Goal: Task Accomplishment & Management: Manage account settings

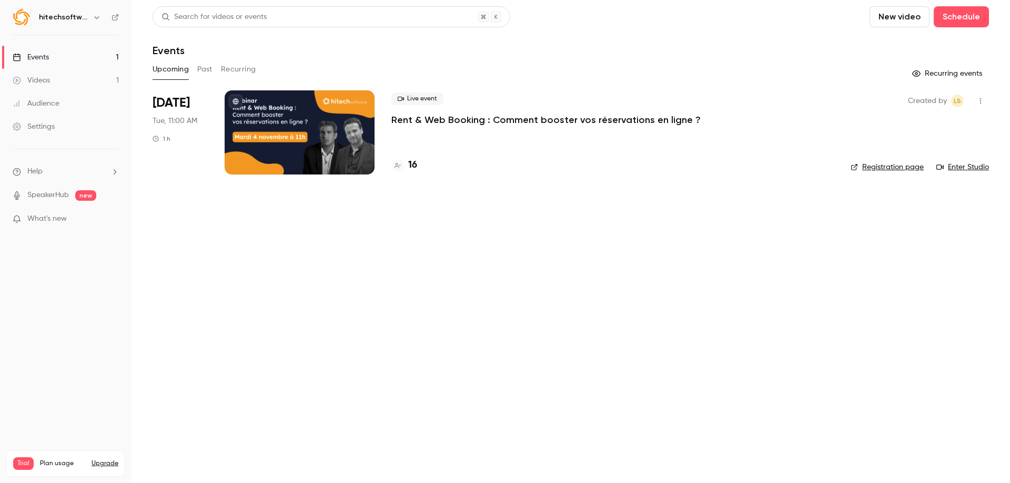
click at [56, 224] on span "What's new" at bounding box center [46, 219] width 39 height 11
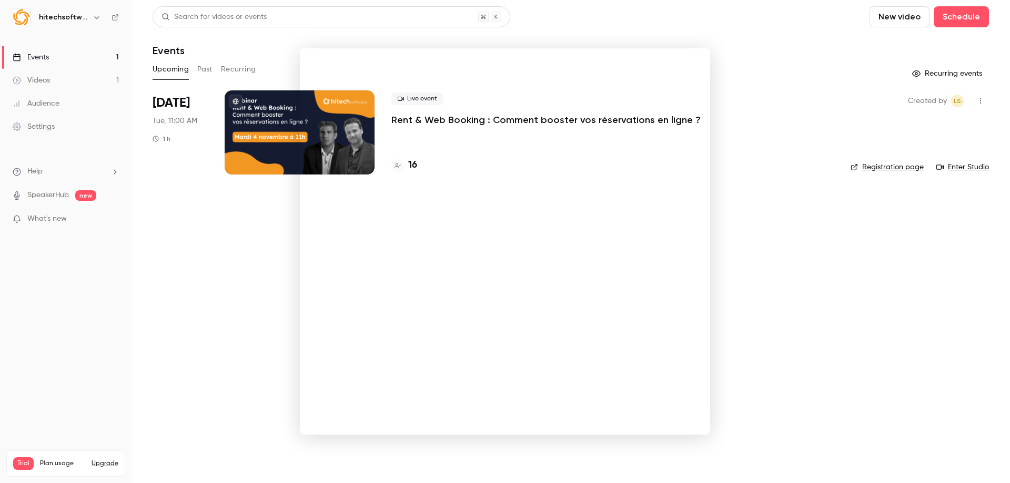
click at [0, 0] on noticeable-lightbox at bounding box center [0, 0] width 0 height 0
click at [233, 265] on div at bounding box center [505, 241] width 1010 height 483
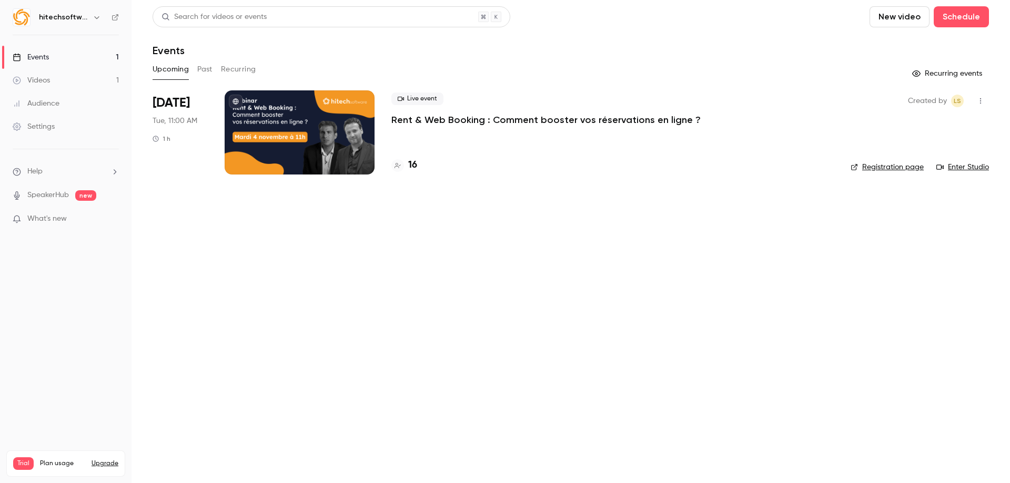
click at [58, 15] on h6 "hitechsoftware" at bounding box center [63, 17] width 49 height 11
click at [97, 20] on icon "button" at bounding box center [97, 17] width 8 height 8
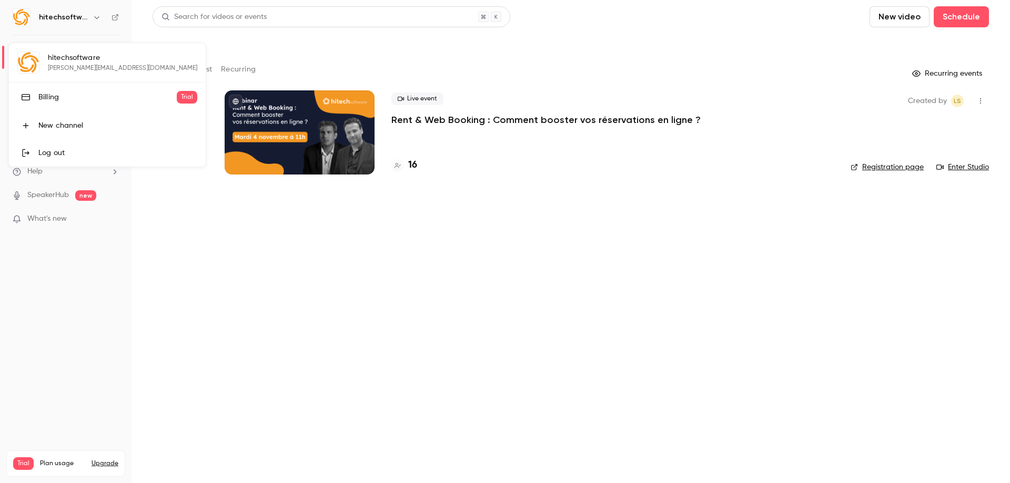
click at [65, 98] on div "Billing" at bounding box center [107, 97] width 138 height 11
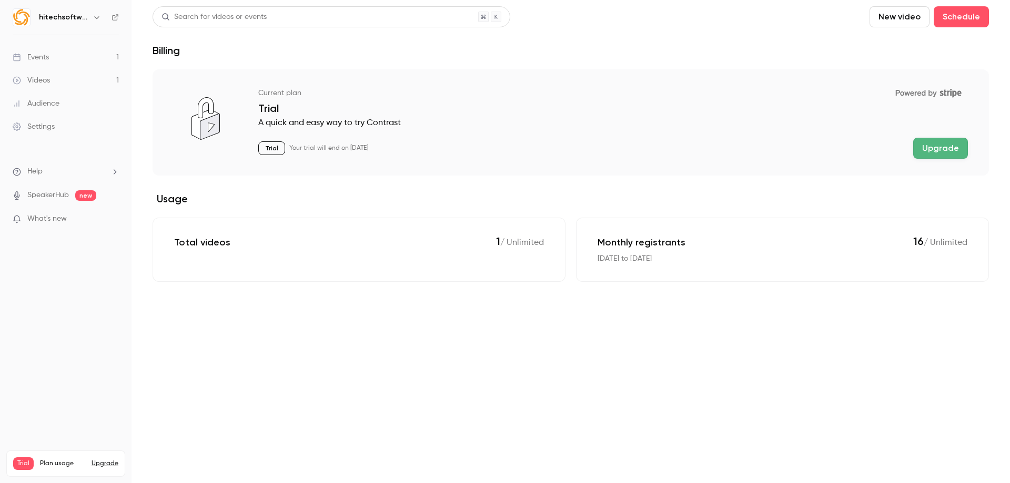
click at [49, 127] on div "Settings" at bounding box center [34, 127] width 42 height 11
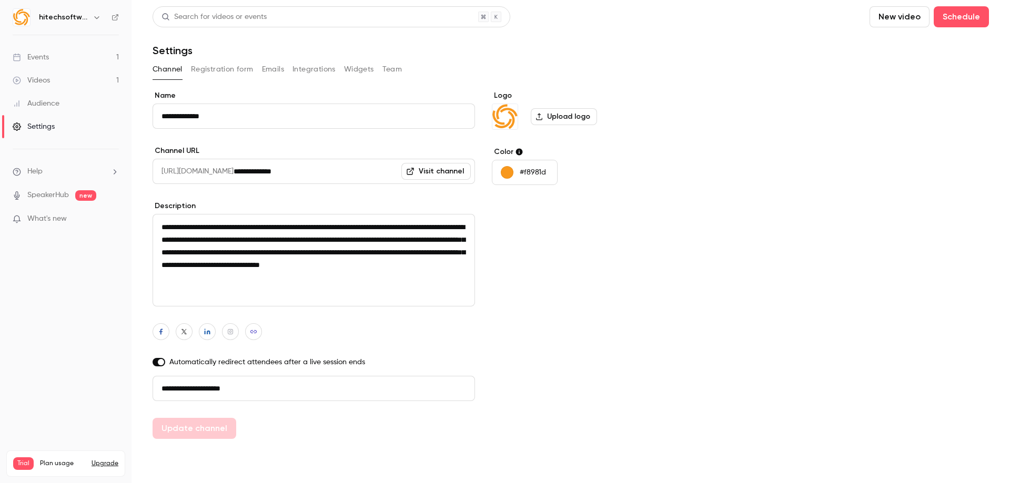
click at [371, 68] on button "Widgets" at bounding box center [359, 69] width 30 height 17
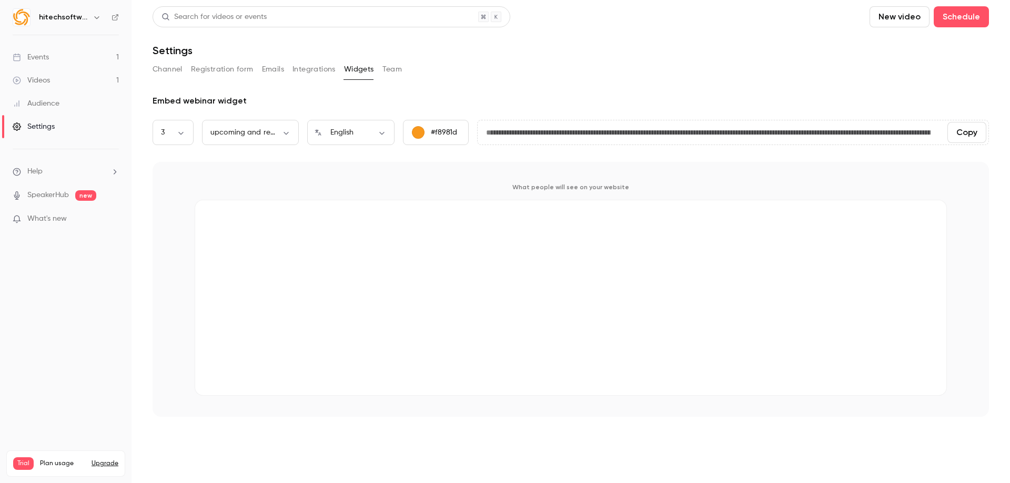
click at [311, 70] on button "Integrations" at bounding box center [313, 69] width 43 height 17
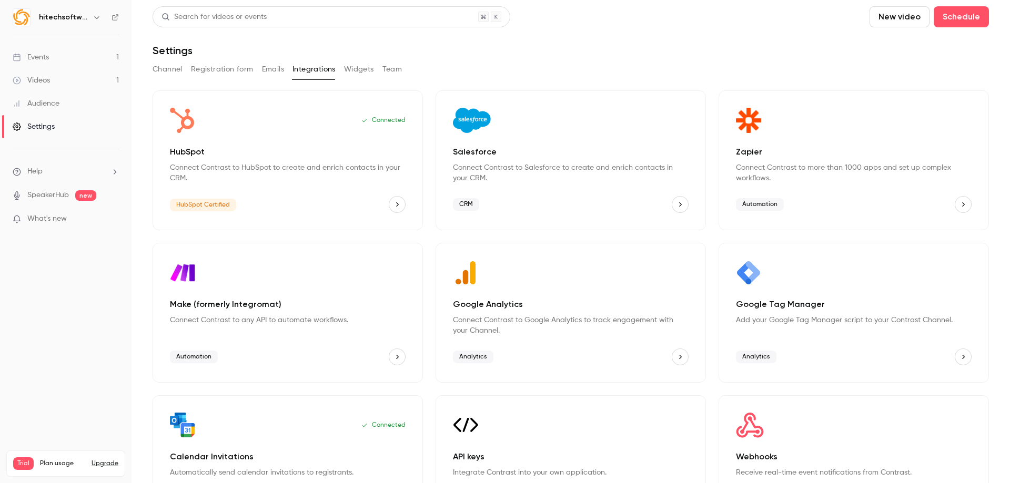
click at [262, 67] on button "Emails" at bounding box center [273, 69] width 22 height 17
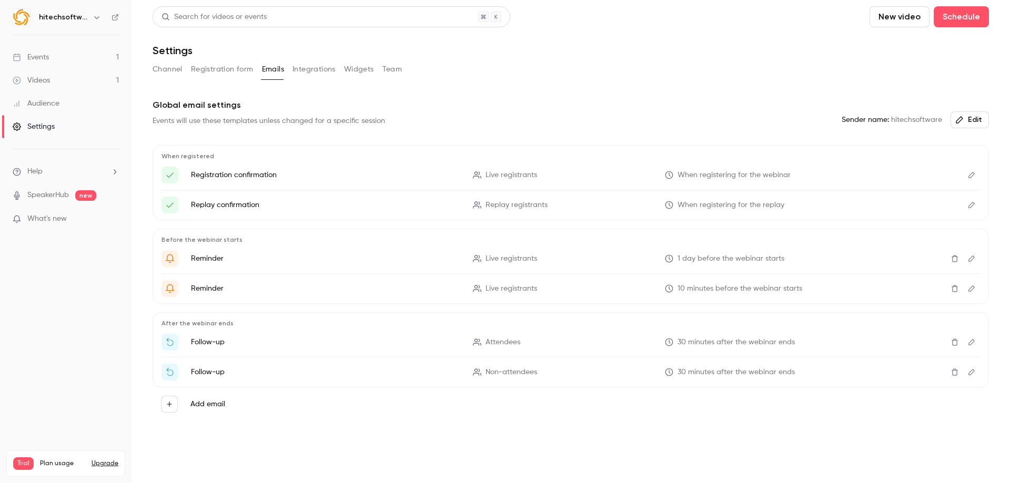
click at [224, 67] on button "Registration form" at bounding box center [222, 69] width 63 height 17
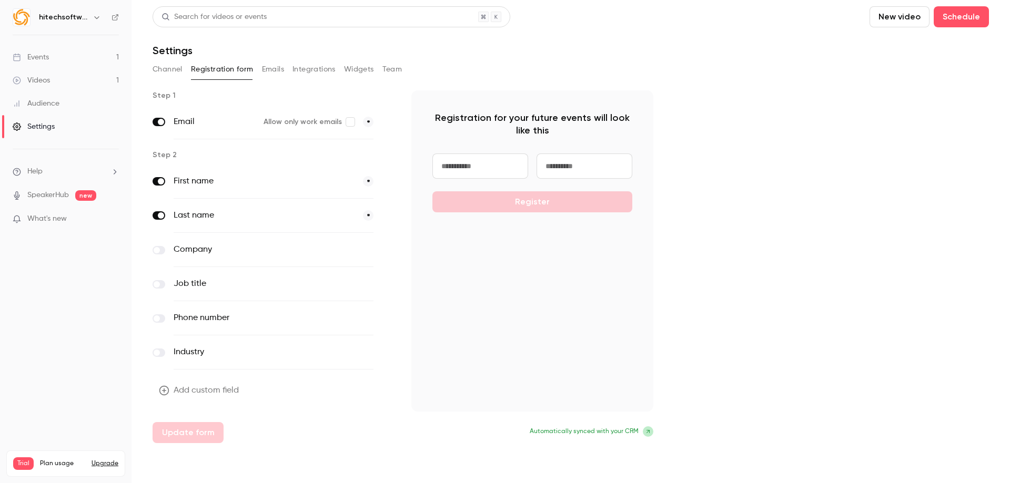
click at [163, 69] on button "Channel" at bounding box center [168, 69] width 30 height 17
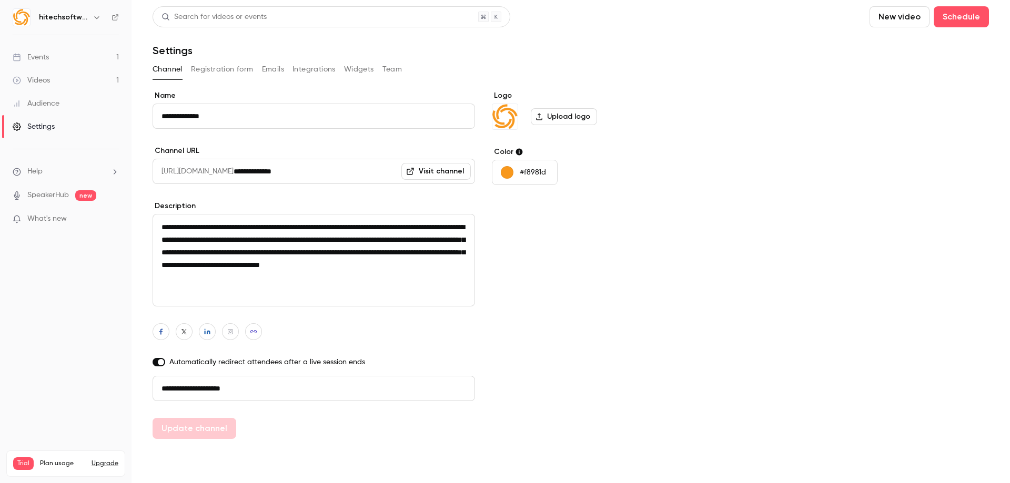
click at [379, 70] on div "Channel Registration form Emails Integrations Widgets Team" at bounding box center [571, 69] width 836 height 17
click at [399, 69] on button "Team" at bounding box center [392, 69] width 20 height 17
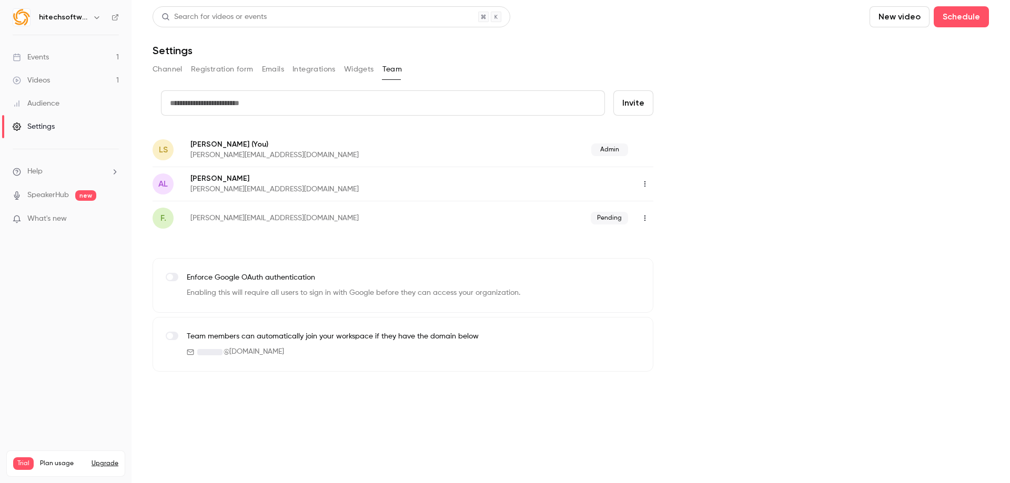
click at [57, 193] on link "SpeakerHub" at bounding box center [48, 195] width 42 height 11
